Goal: Obtain resource: Obtain resource

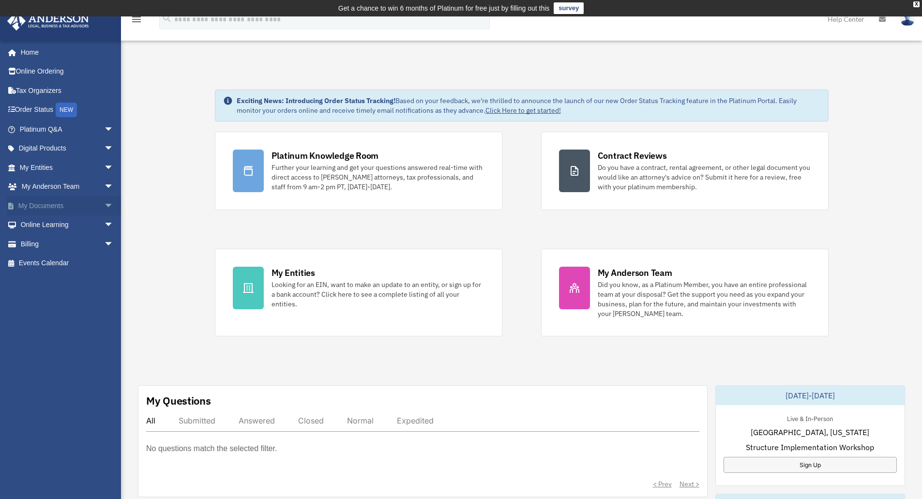
click at [104, 204] on span "arrow_drop_down" at bounding box center [113, 206] width 19 height 20
click at [36, 228] on link "Box" at bounding box center [71, 224] width 115 height 19
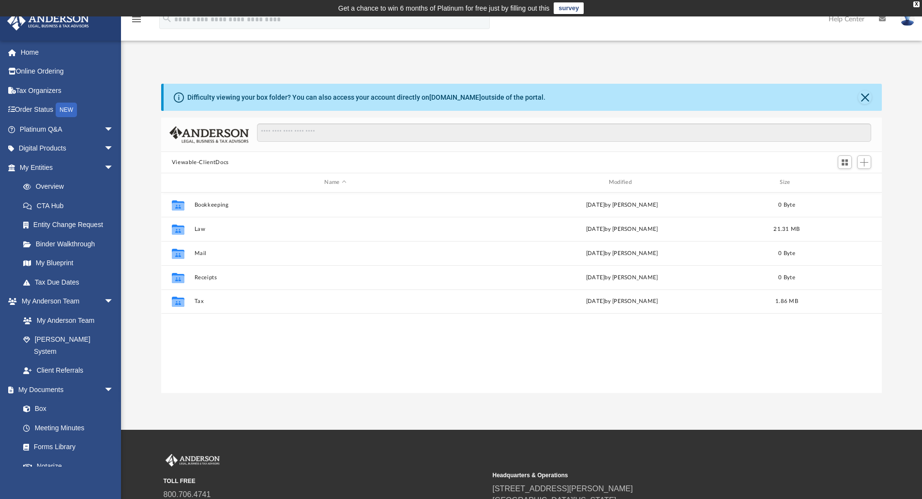
scroll to position [213, 714]
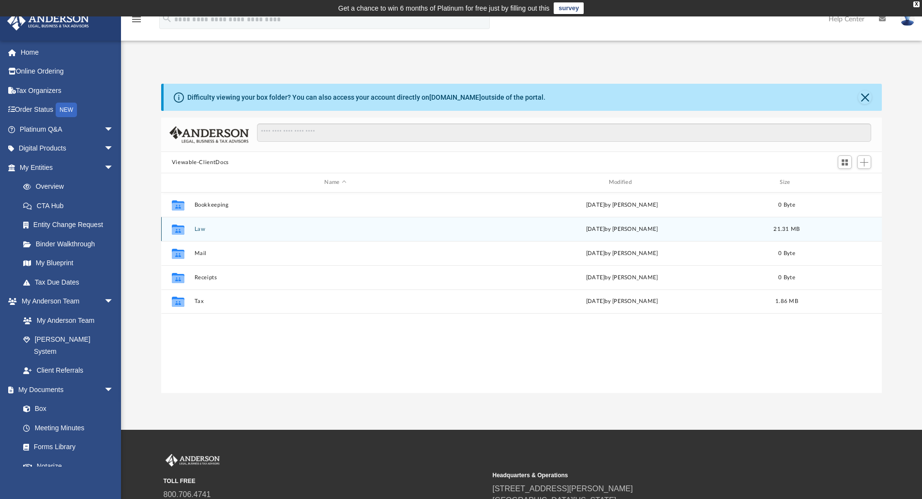
click at [207, 226] on button "Law" at bounding box center [335, 229] width 282 height 6
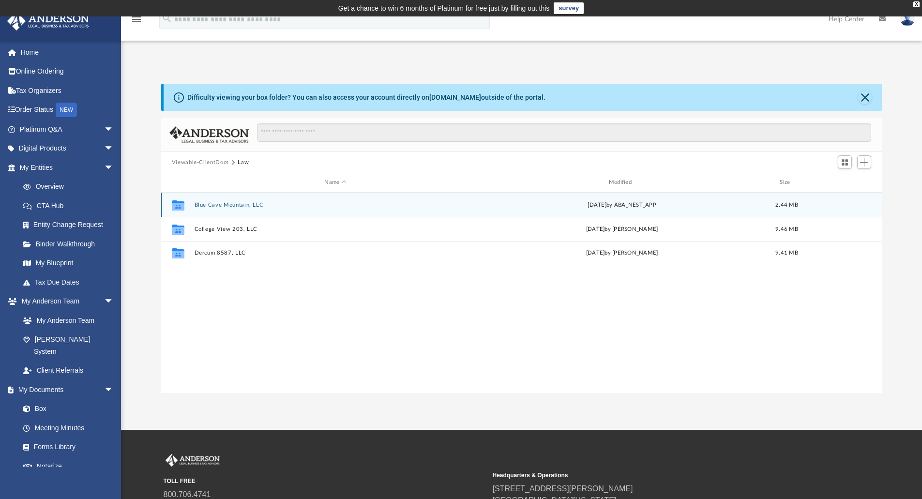
click at [229, 205] on button "Blue Cave Mountain, LLC" at bounding box center [335, 205] width 282 height 6
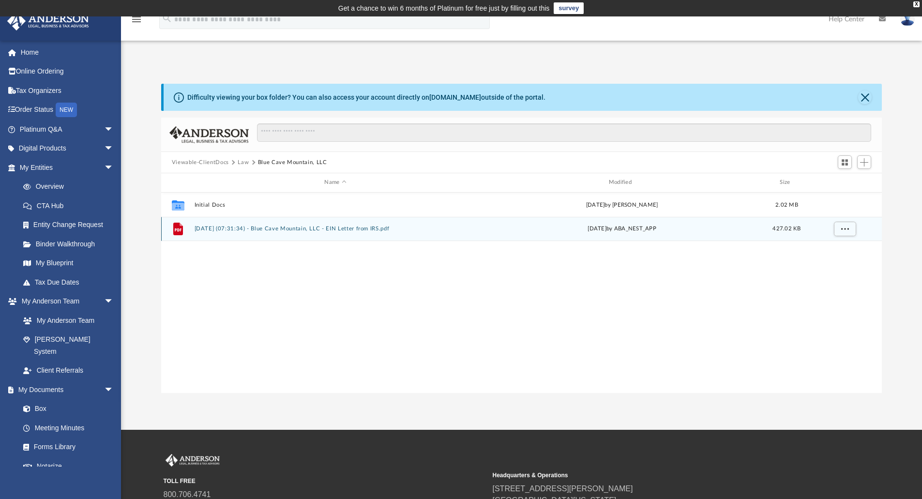
click at [335, 228] on button "2025.08.08 (07:31:34) - Blue Cave Mountain, LLC - EIN Letter from IRS.pdf" at bounding box center [335, 229] width 282 height 6
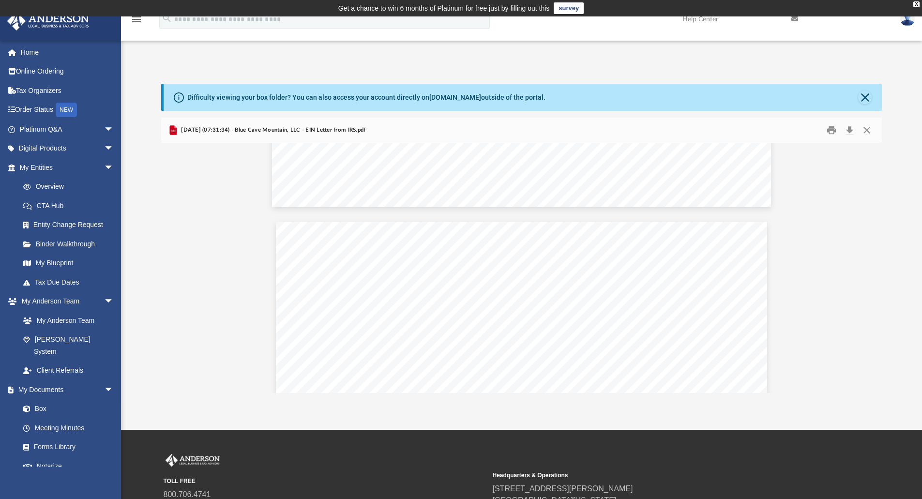
scroll to position [585, 0]
click at [871, 130] on button "Close" at bounding box center [866, 130] width 17 height 15
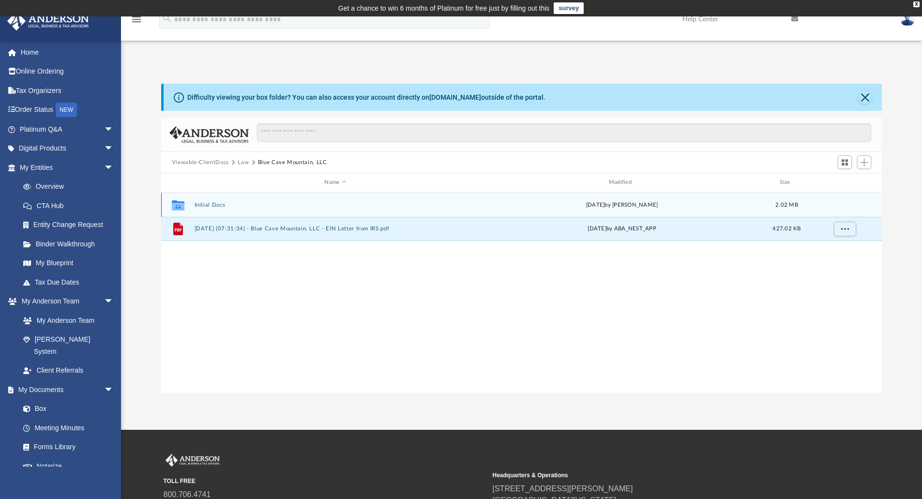
click at [212, 204] on button "Initial Docs" at bounding box center [335, 205] width 282 height 6
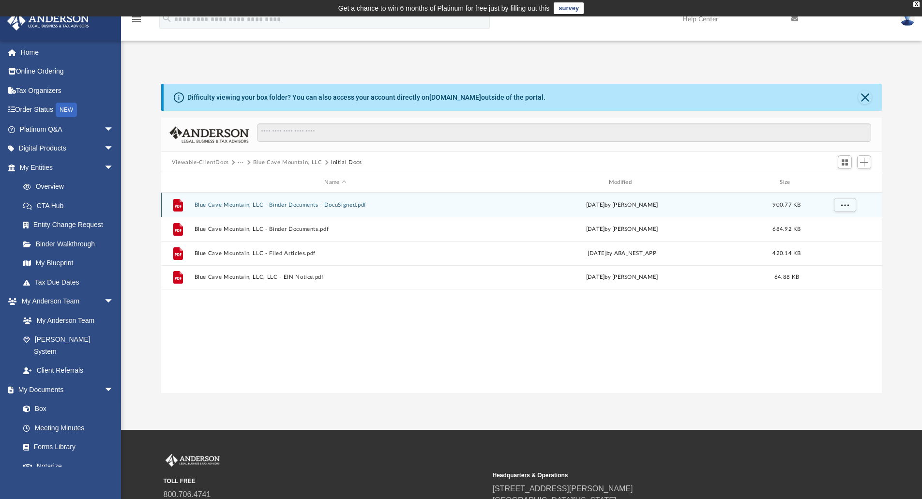
click at [295, 205] on button "Blue Cave Mountain, LLC - Binder Documents - DocuSigned.pdf" at bounding box center [335, 205] width 282 height 6
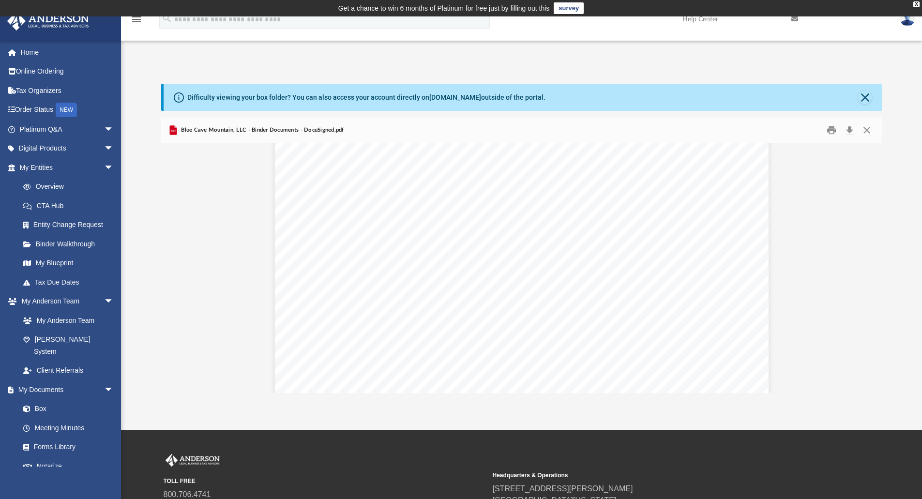
scroll to position [732, 0]
drag, startPoint x: 473, startPoint y: 245, endPoint x: 530, endPoint y: 233, distance: 57.8
click at [530, 233] on div "Overview of Blue Cave Mountain, LLC Entity Formation Information State of Organ…" at bounding box center [522, 391] width 494 height 639
drag, startPoint x: 475, startPoint y: 242, endPoint x: 670, endPoint y: 243, distance: 195.6
click at [615, 243] on span "1718 Capitol Avenue, Cheyenne, Wyoming 82001" at bounding box center [546, 243] width 137 height 10
